Goal: Contribute content: Contribute content

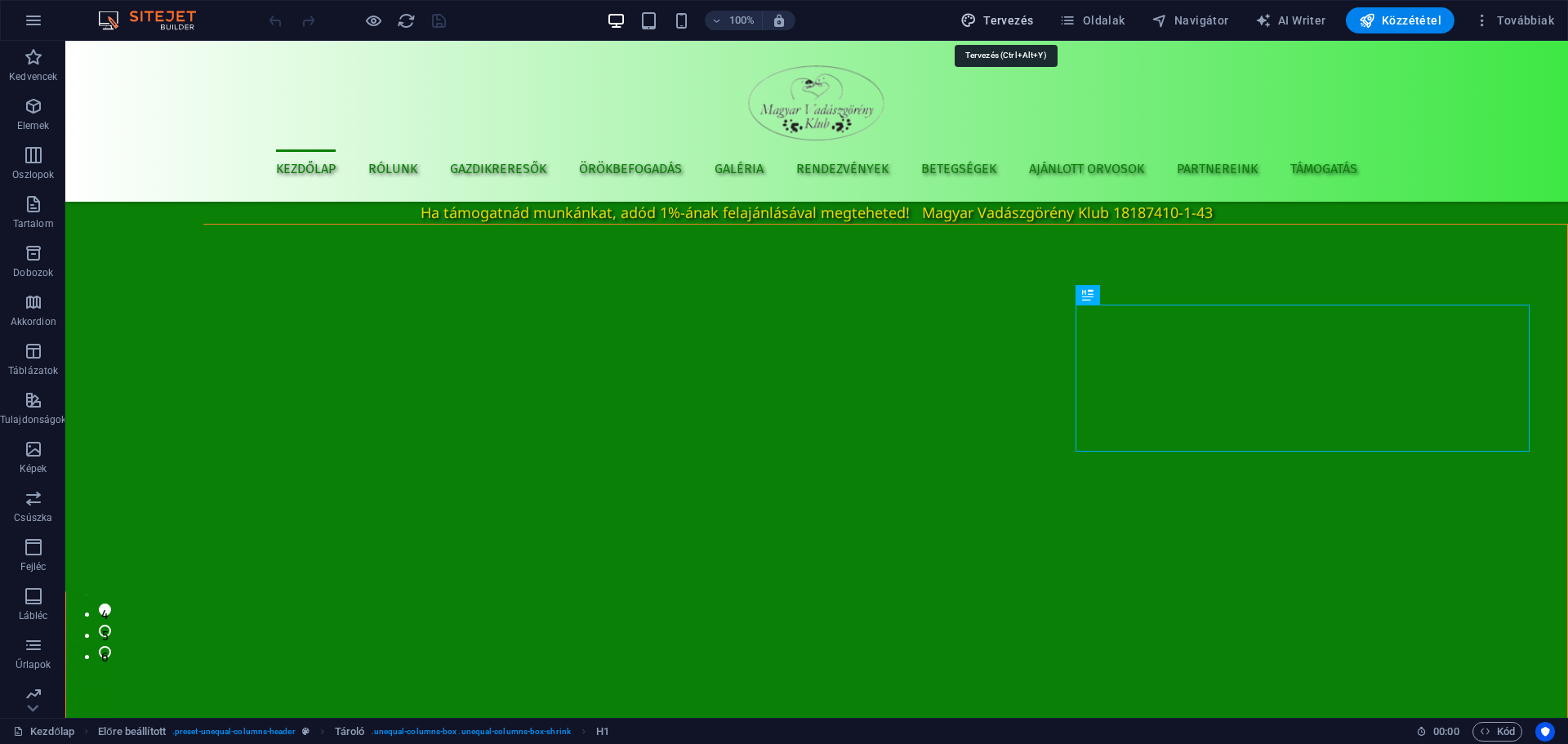
click at [1034, 16] on span "Tervezés" at bounding box center [997, 21] width 74 height 16
click at [1091, 13] on span "Oldalak" at bounding box center [1091, 21] width 66 height 16
select select "px"
select select "400"
select select "px"
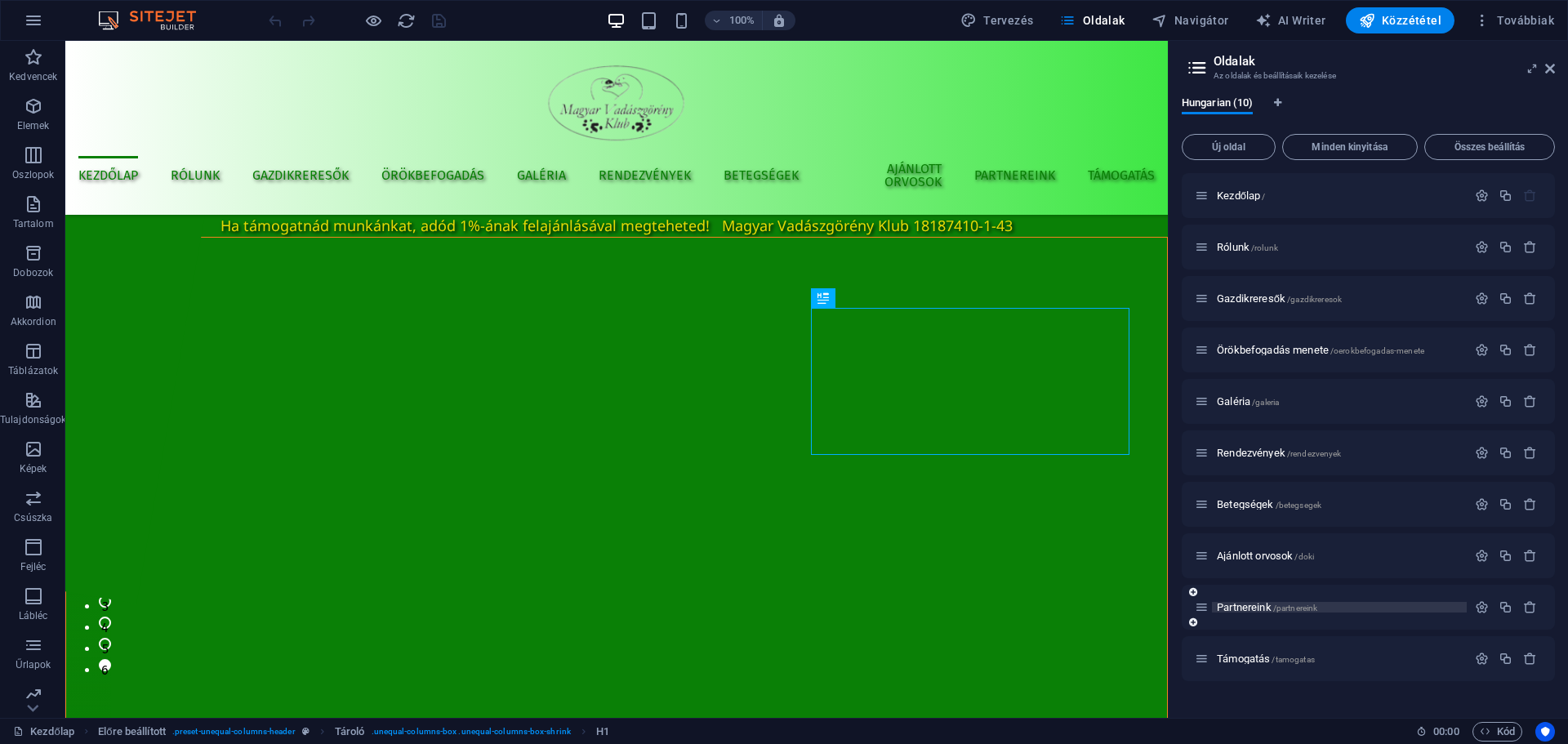
click at [1252, 609] on span "Partnereink /partnereink" at bounding box center [1268, 607] width 101 height 13
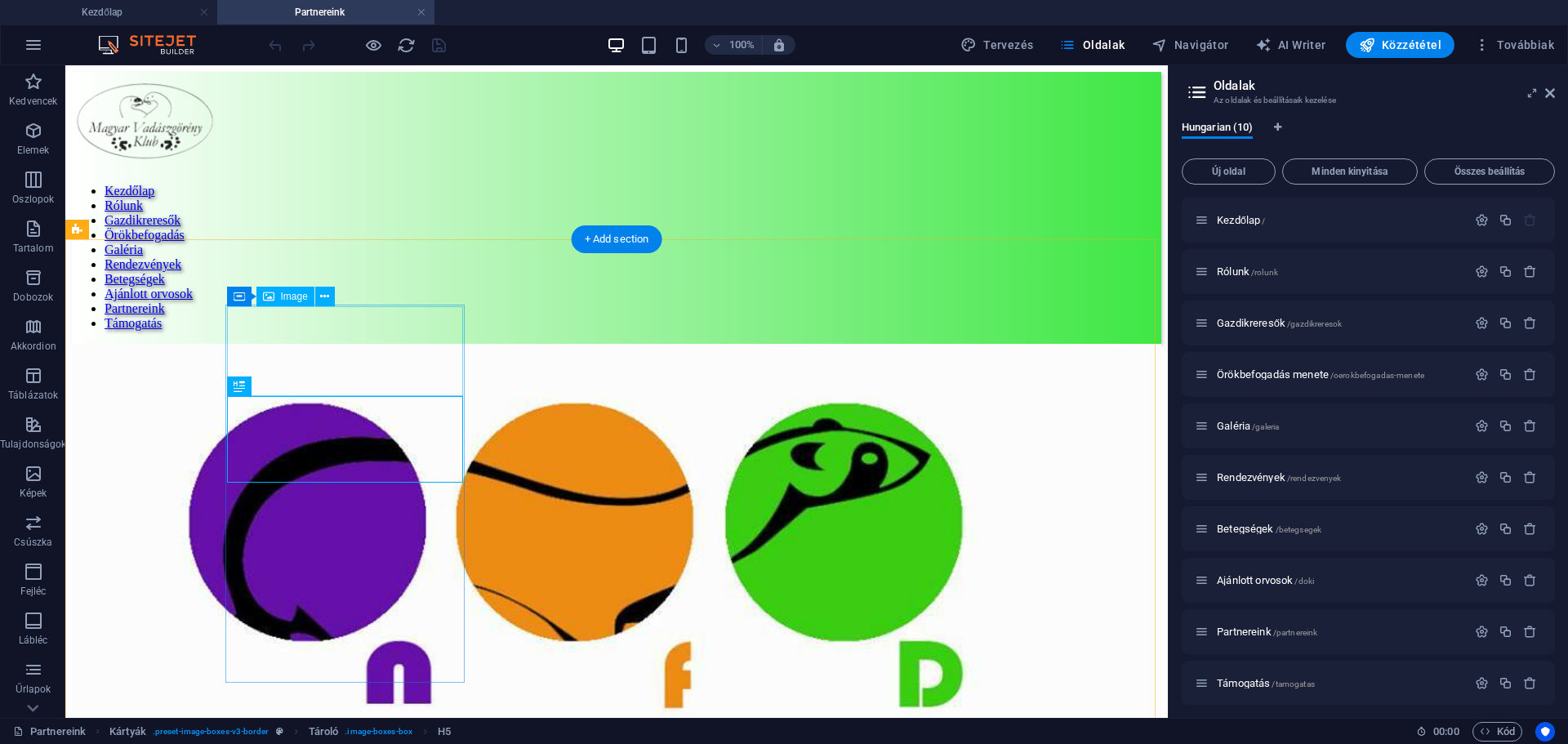
click at [382, 353] on figure at bounding box center [617, 551] width 1090 height 416
select select "%"
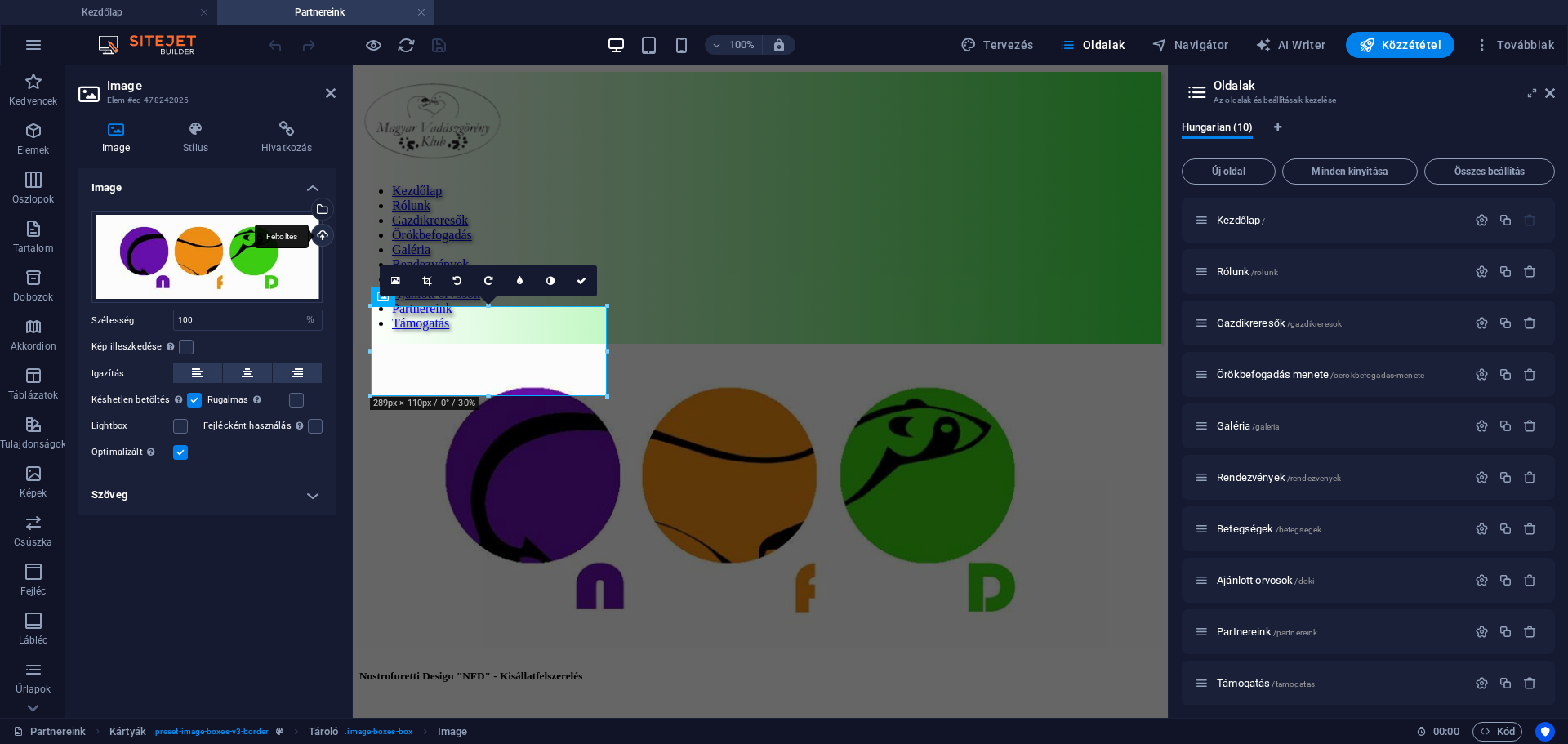
click at [322, 236] on div "Feltöltés" at bounding box center [320, 236] width 24 height 24
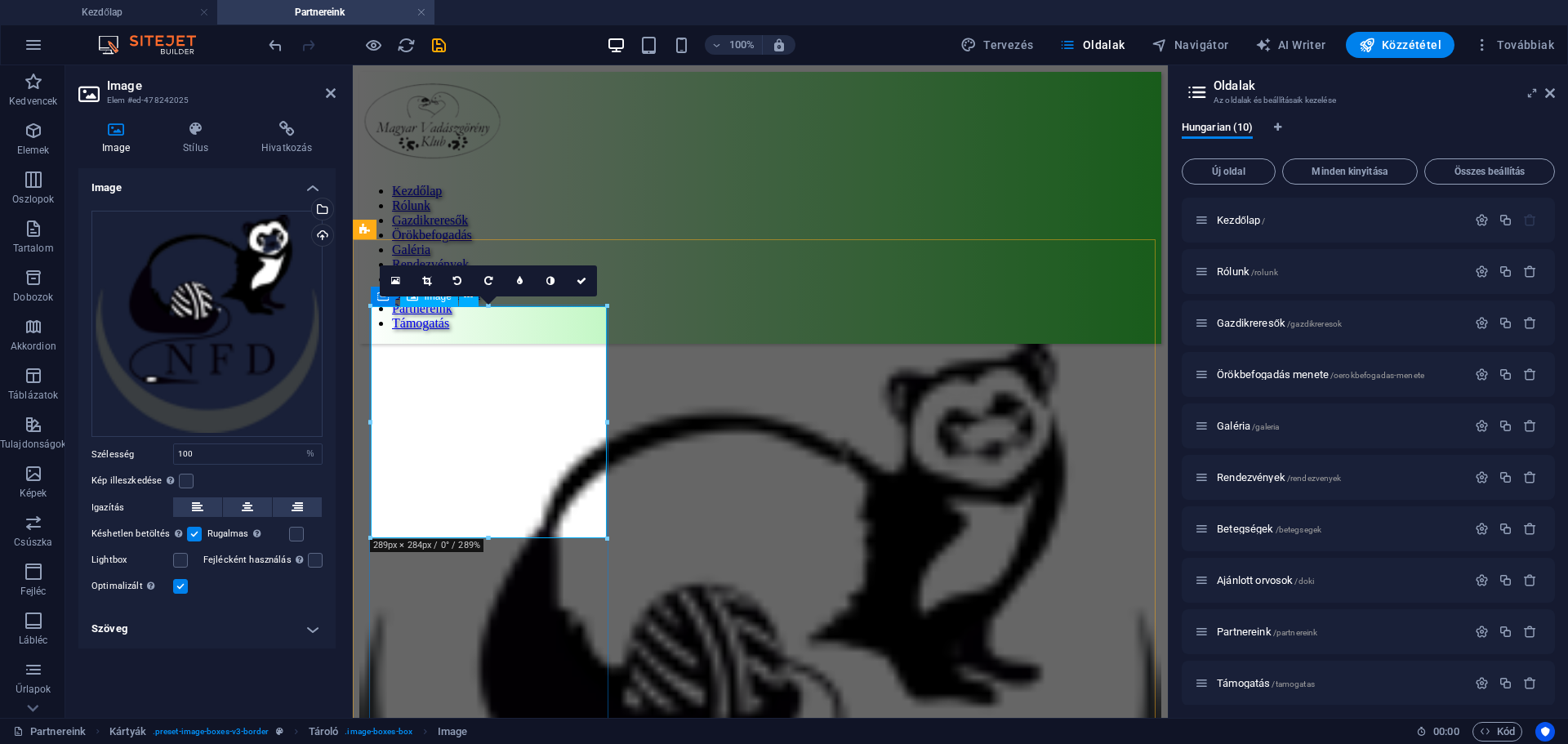
drag, startPoint x: 726, startPoint y: 599, endPoint x: 382, endPoint y: 461, distance: 370.6
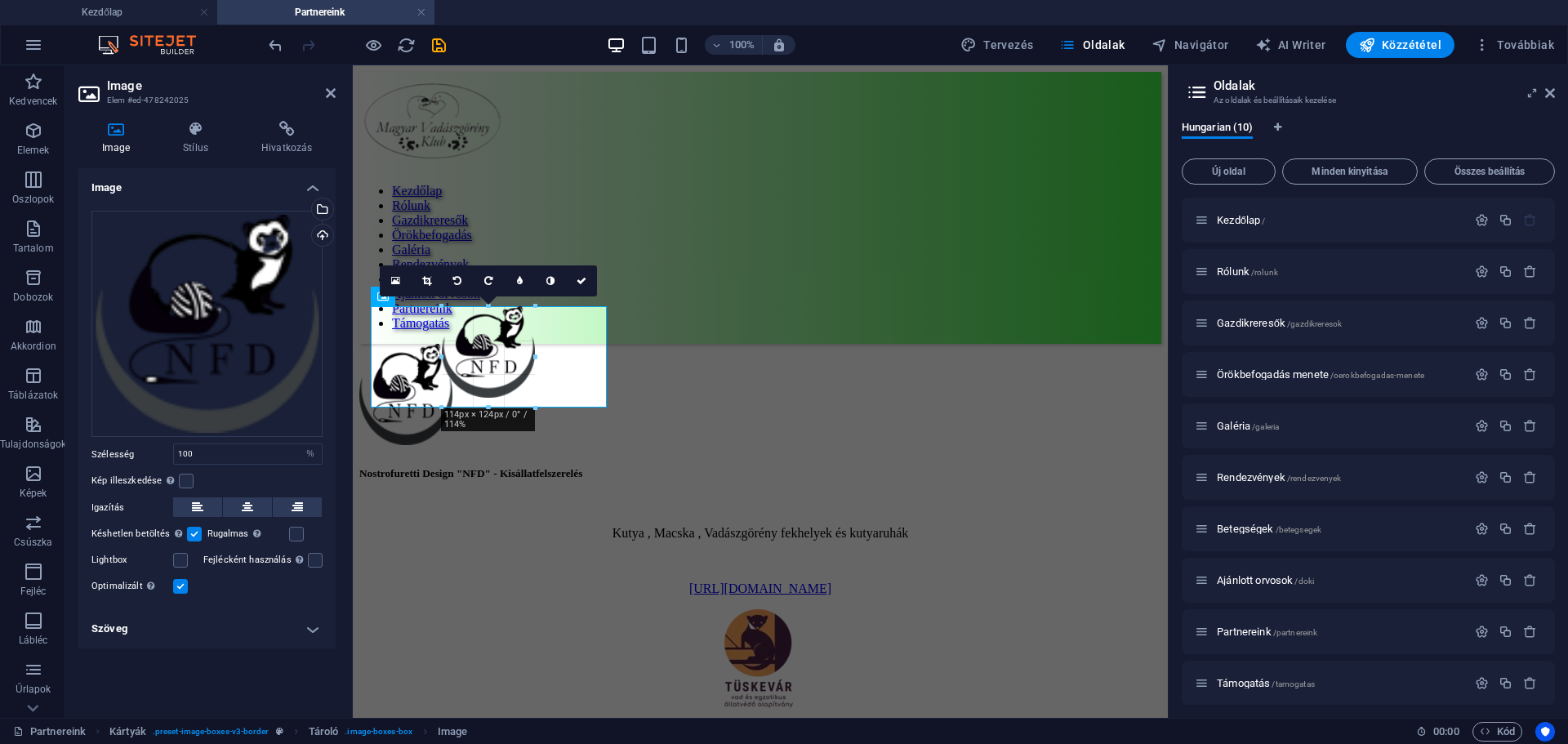
type input "113"
select select "px"
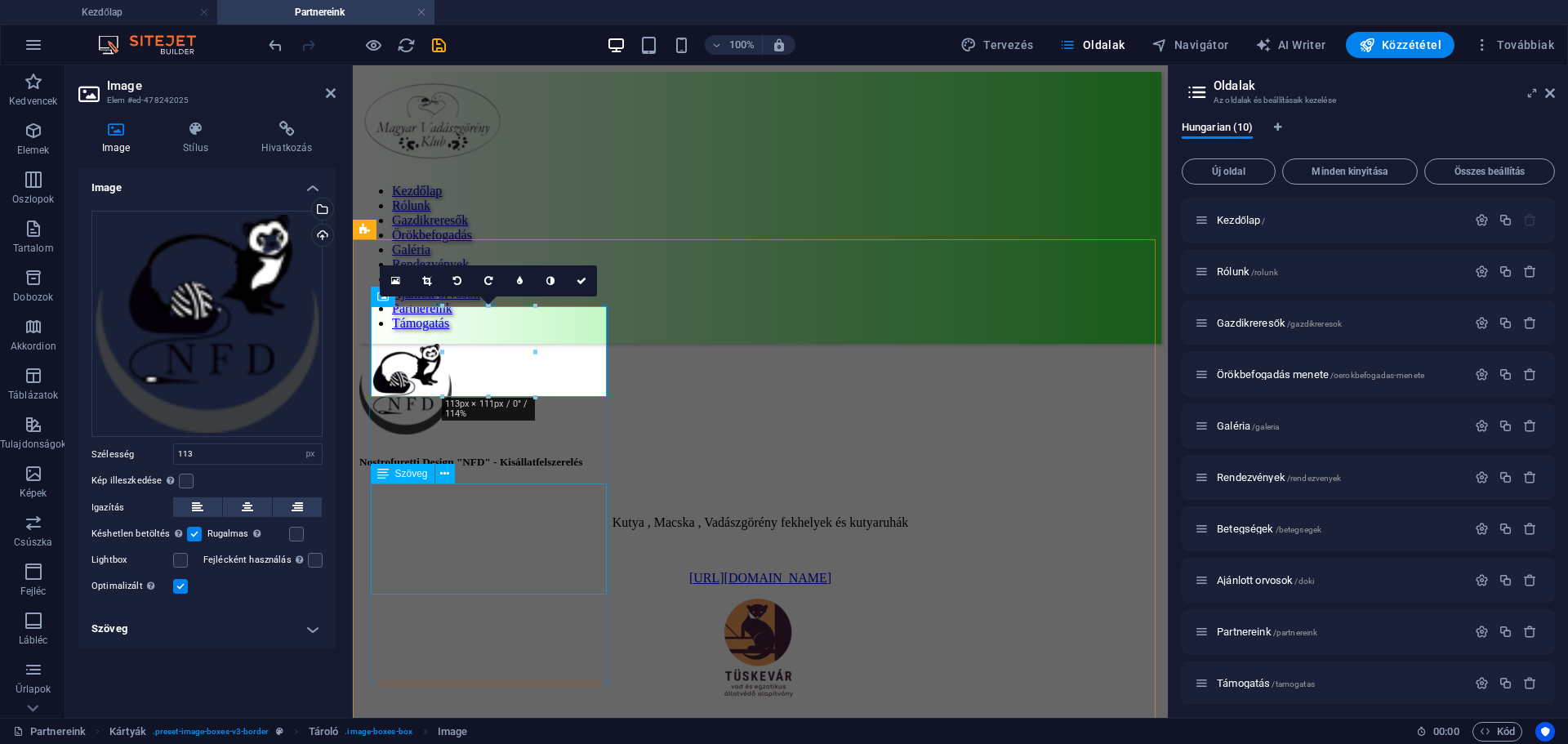
click at [590, 495] on div "Kutya , [GEOGRAPHIC_DATA] , Vadászgörény fekhelyek és kutyaruhák [URL][DOMAIN_N…" at bounding box center [761, 536] width 802 height 98
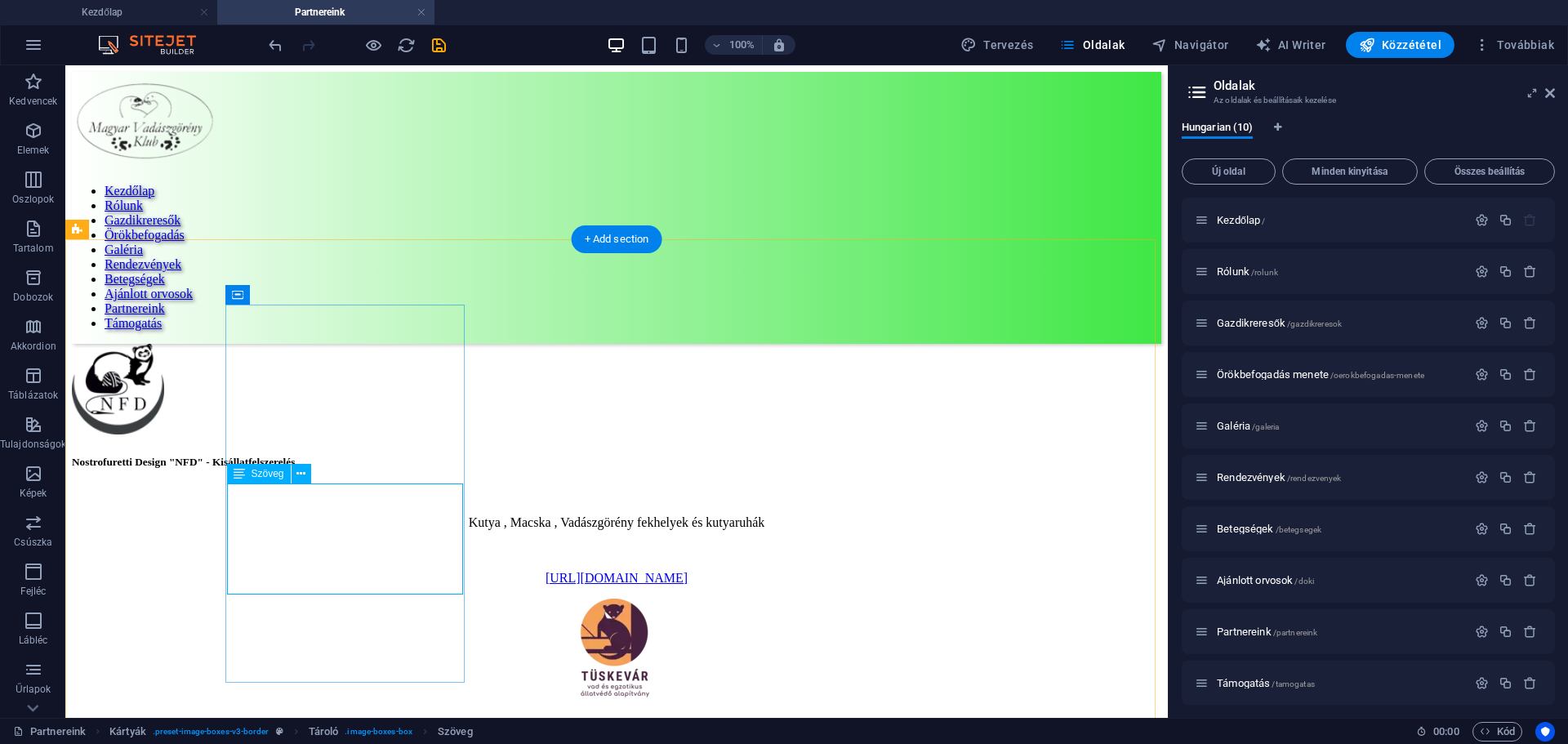
click at [401, 573] on div "Kutya , [GEOGRAPHIC_DATA] , Vadászgörény fekhelyek és kutyaruhák [URL][DOMAIN_N…" at bounding box center [617, 536] width 1090 height 98
drag, startPoint x: 401, startPoint y: 573, endPoint x: 112, endPoint y: 570, distance: 289.0
click at [400, 571] on div "Kutya , [GEOGRAPHIC_DATA] , Vadászgörény fekhelyek és kutyaruhák [URL][DOMAIN_N…" at bounding box center [617, 536] width 1090 height 98
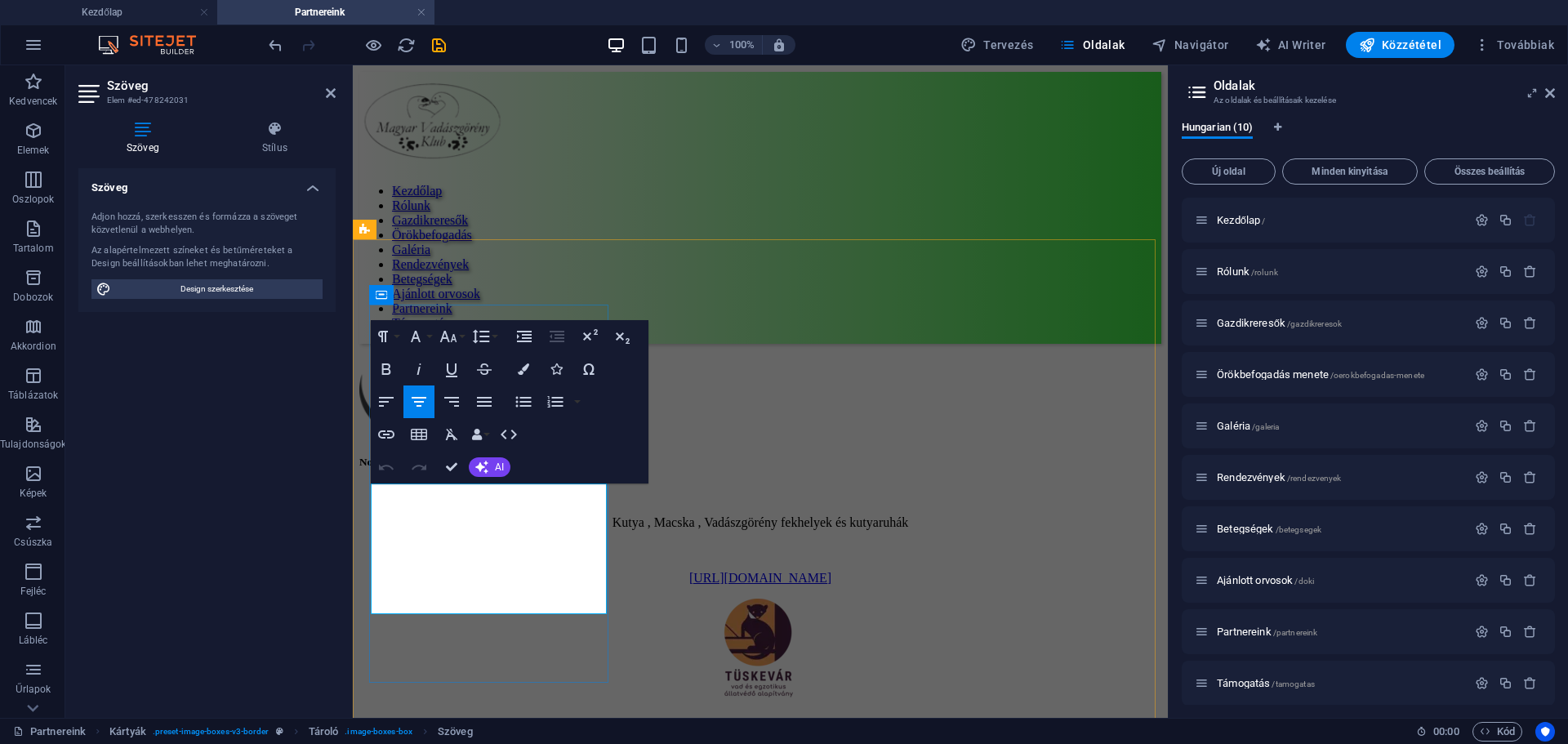
drag, startPoint x: 533, startPoint y: 589, endPoint x: 374, endPoint y: 550, distance: 163.7
click at [374, 550] on div "Kutya , [GEOGRAPHIC_DATA] , Vadászgörény fekhelyek és kutyaruhák [URL][DOMAIN_N…" at bounding box center [761, 536] width 802 height 98
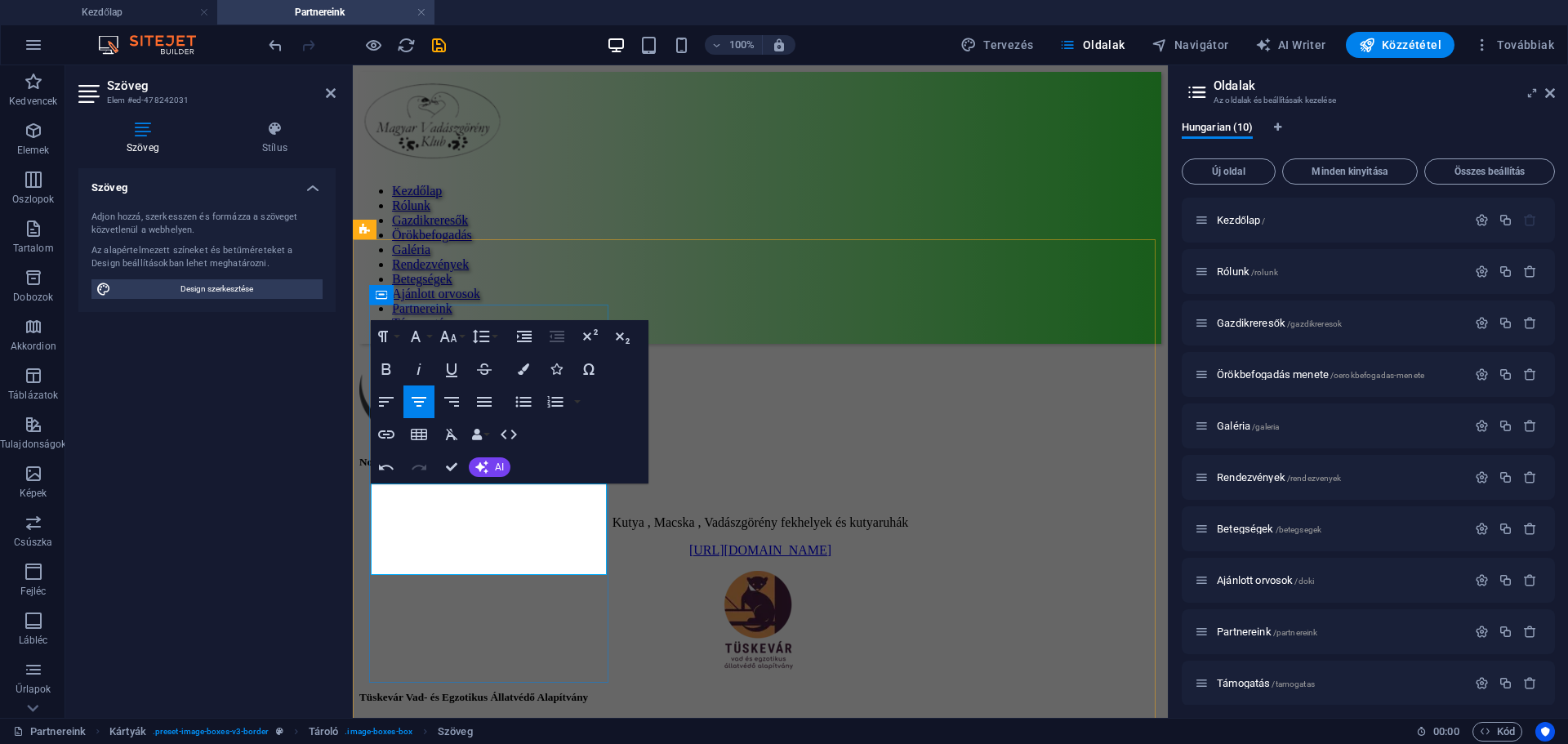
scroll to position [0, 5]
click at [571, 530] on p "Kutya , Macska , Vadászgörény fekhelyek és kutyaruhák" at bounding box center [761, 522] width 802 height 14
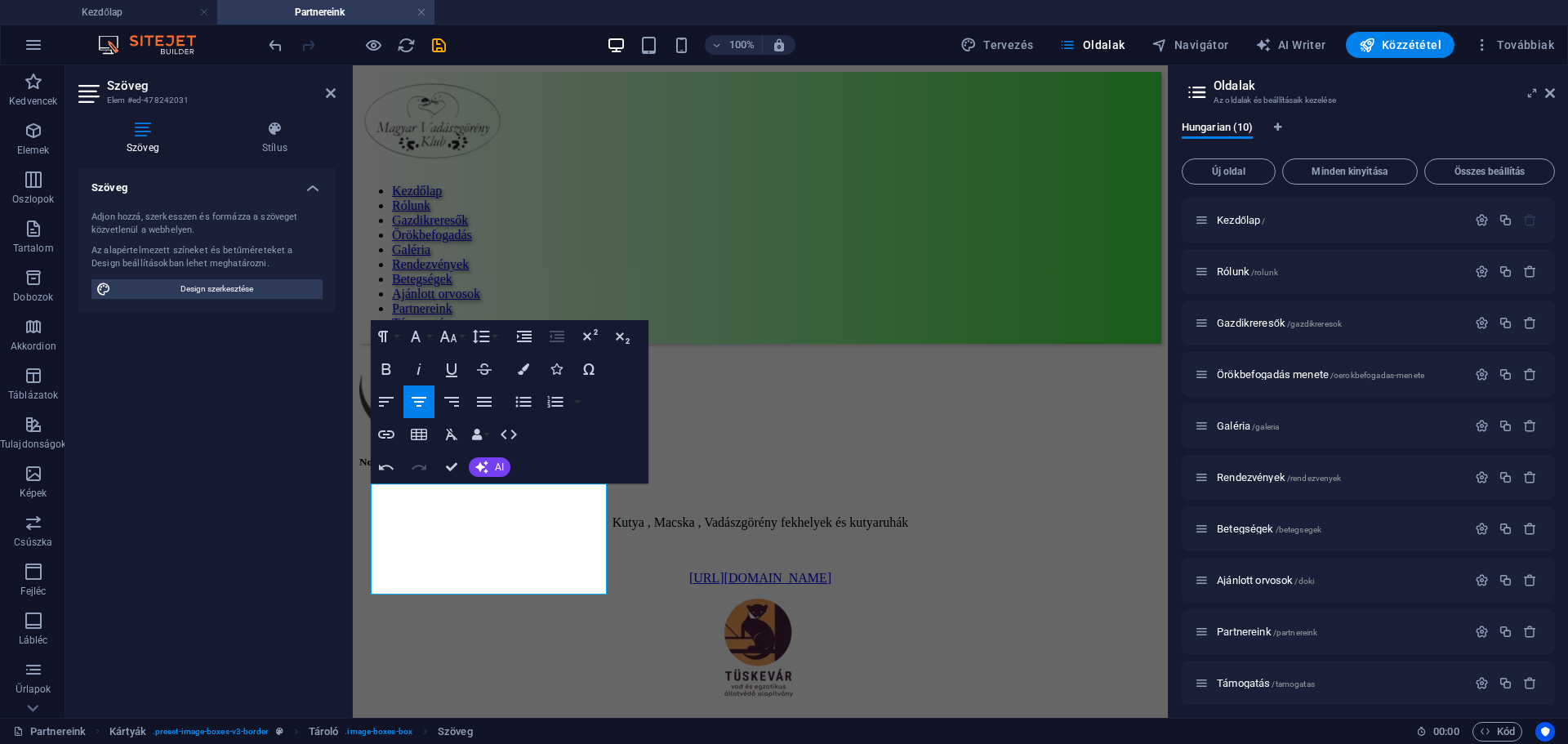
click at [302, 629] on div "Szöveg Adjon hozzá, szerkesszen és formázza a szöveget közvetlenül a webhelyen.…" at bounding box center [207, 436] width 257 height 536
click at [523, 713] on div "Nostrofuretti Design "NFD" - Kisállatfelszerelés Kutya , Macska , Vadászgörény …" at bounding box center [761, 722] width 802 height 759
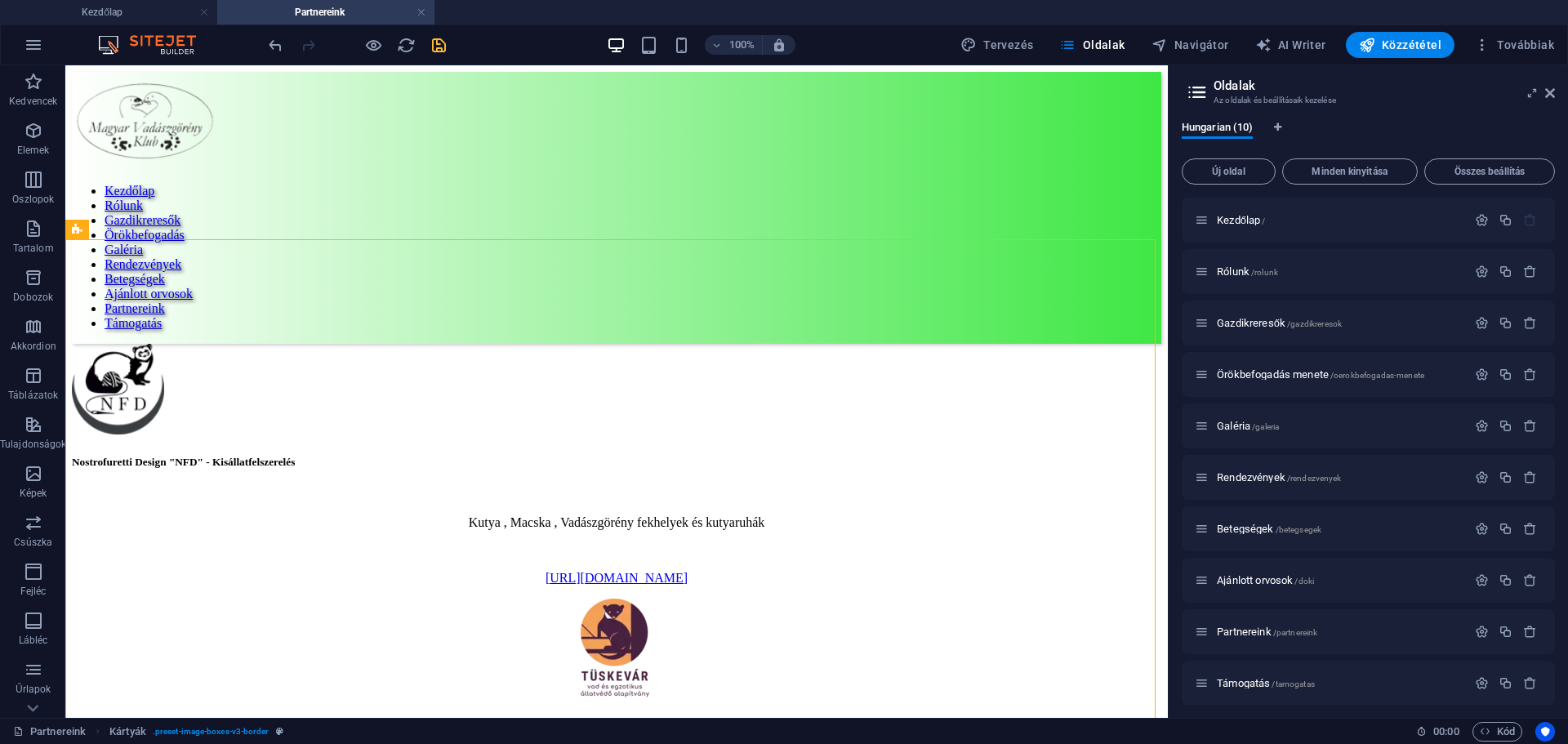
click at [441, 41] on icon "save" at bounding box center [439, 45] width 19 height 19
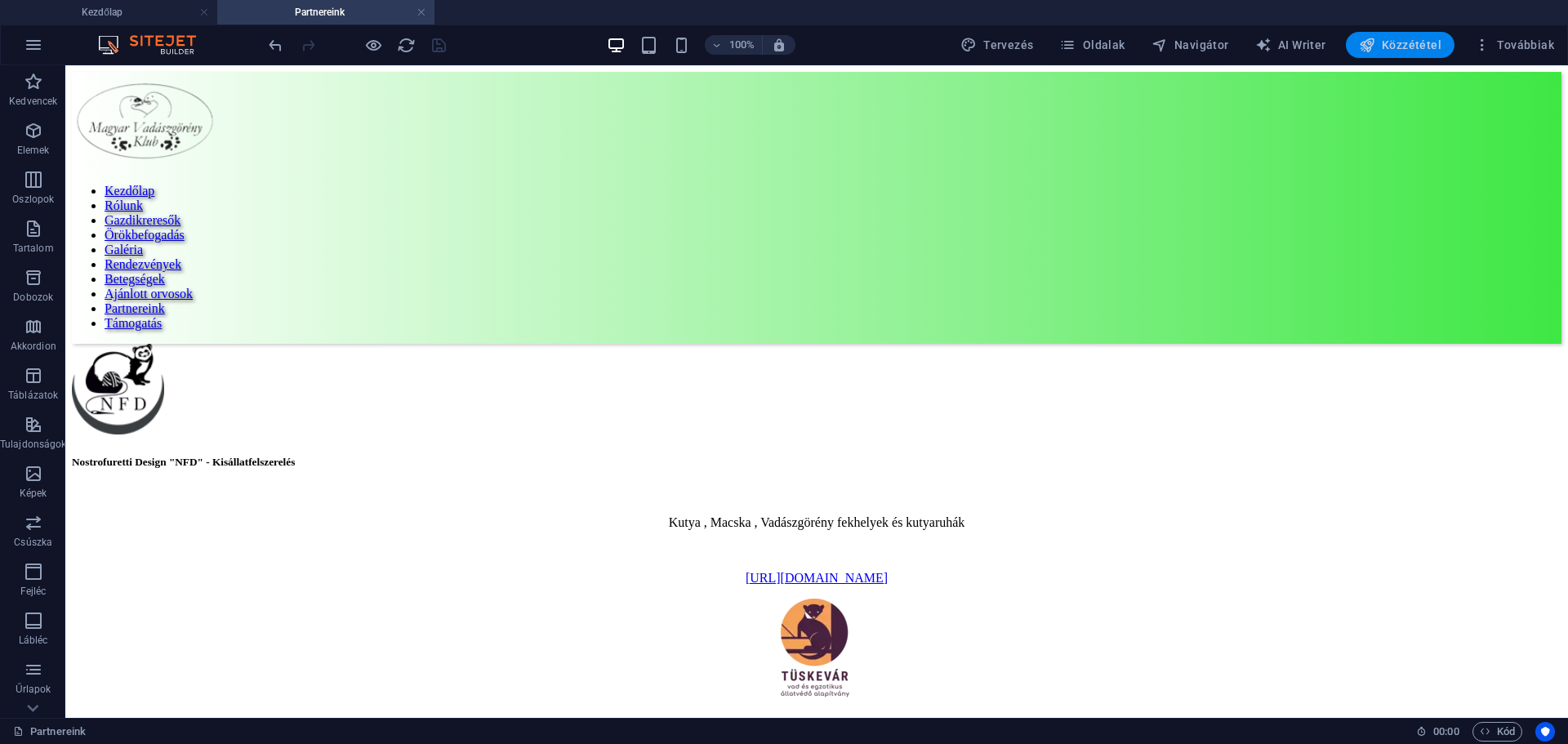
click at [1420, 49] on span "Közzététel" at bounding box center [1401, 45] width 83 height 16
